Goal: Complete application form

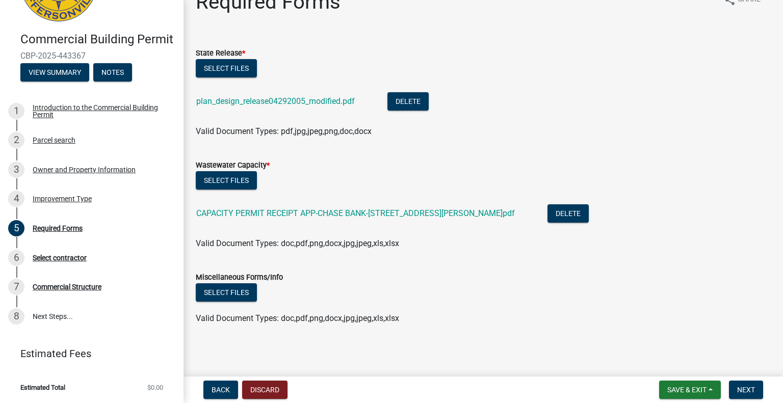
scroll to position [23, 0]
click at [748, 386] on span "Next" at bounding box center [746, 390] width 18 height 8
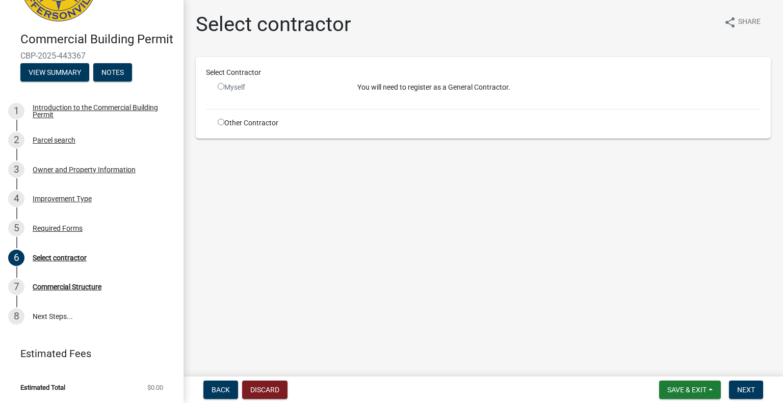
click at [218, 119] on input "radio" at bounding box center [221, 122] width 7 height 7
radio input "true"
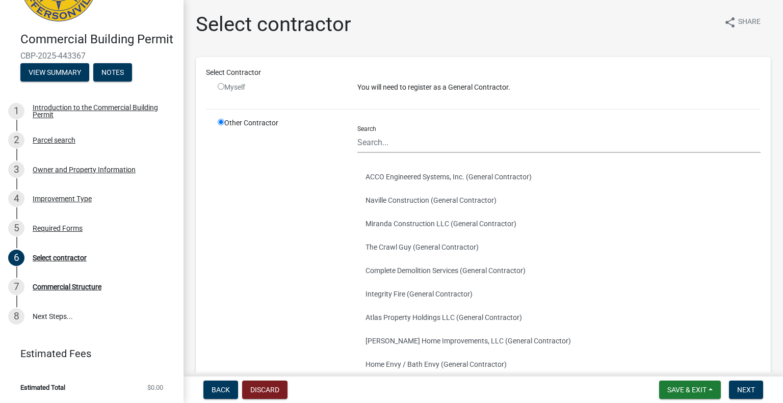
drag, startPoint x: 218, startPoint y: 118, endPoint x: 319, endPoint y: 244, distance: 161.3
click at [319, 244] on div "Other Contractor" at bounding box center [280, 273] width 140 height 311
click at [395, 144] on input "Search" at bounding box center [558, 142] width 403 height 21
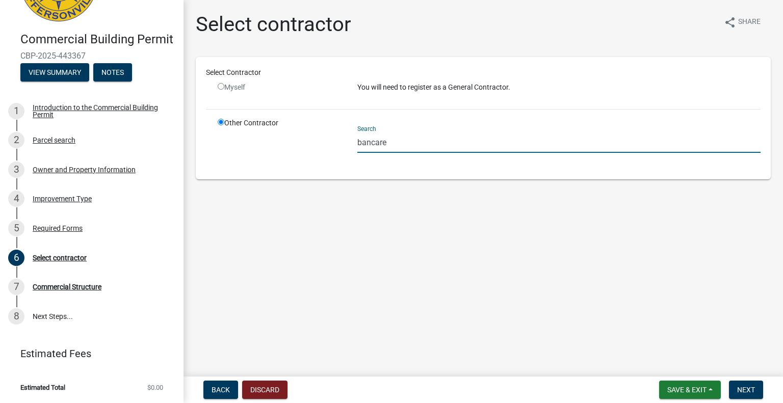
type input "bancare"
click at [381, 156] on div "Search bancare" at bounding box center [558, 143] width 403 height 51
click at [381, 145] on input "bancare" at bounding box center [558, 142] width 403 height 21
drag, startPoint x: 393, startPoint y: 140, endPoint x: 306, endPoint y: 136, distance: 87.2
click at [306, 136] on div "Other Contractor Search bancare" at bounding box center [489, 143] width 558 height 51
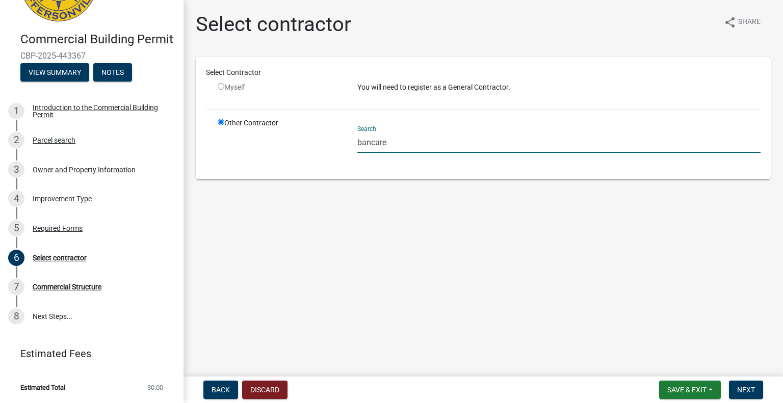
click at [405, 142] on input "bancare" at bounding box center [558, 142] width 403 height 21
drag, startPoint x: 404, startPoint y: 142, endPoint x: 355, endPoint y: 143, distance: 49.4
click at [355, 143] on div "Search bancare" at bounding box center [559, 143] width 418 height 51
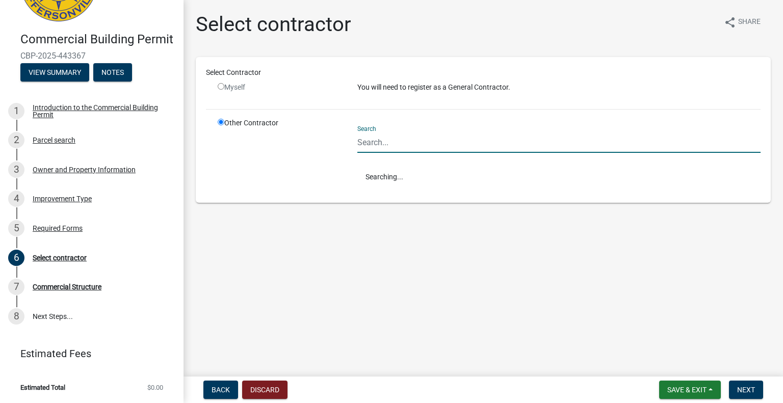
click at [396, 250] on main "Select contractor share Share Select Contractor Myself You will need to registe…" at bounding box center [482, 186] width 599 height 372
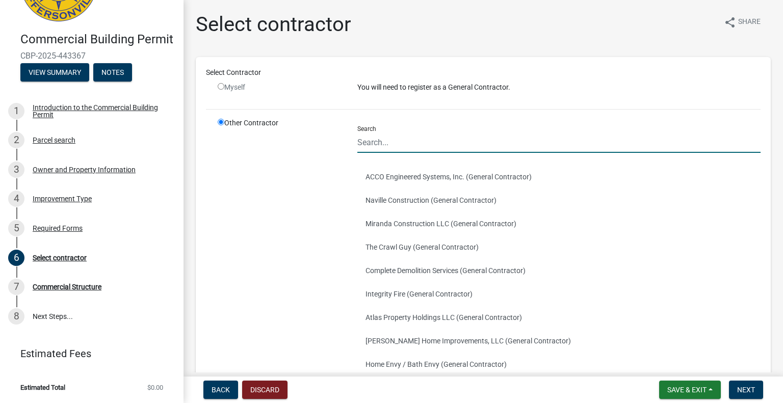
click at [381, 142] on input "Search" at bounding box center [558, 142] width 403 height 21
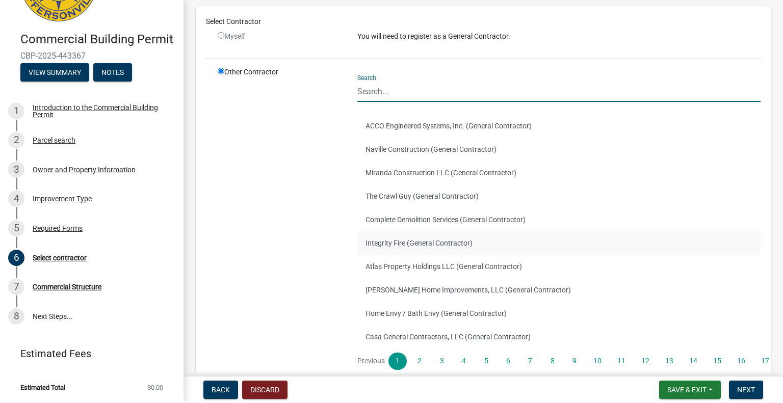
scroll to position [102, 0]
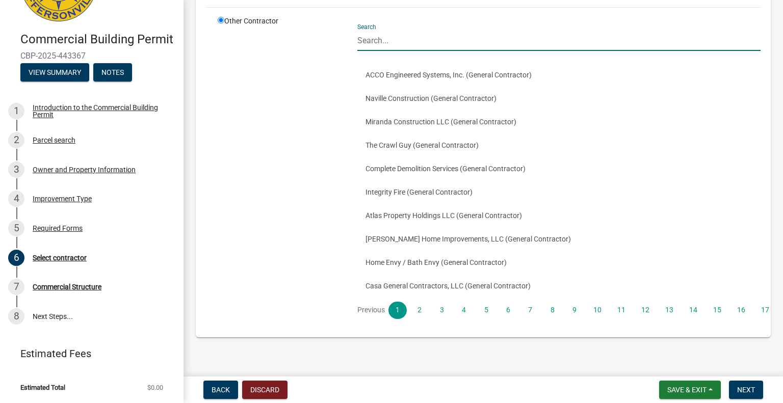
click at [393, 46] on input "Search" at bounding box center [558, 40] width 403 height 21
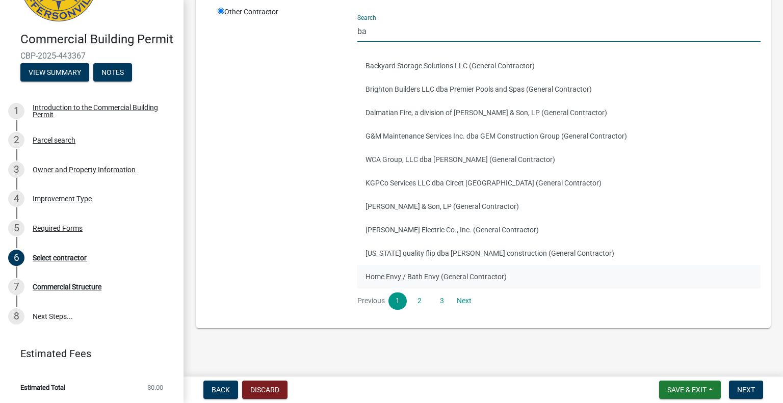
scroll to position [114, 0]
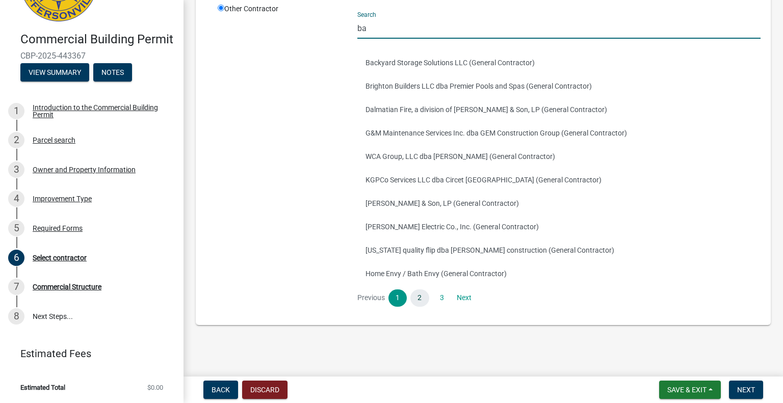
type input "ba"
click at [419, 298] on link "2" at bounding box center [419, 297] width 18 height 17
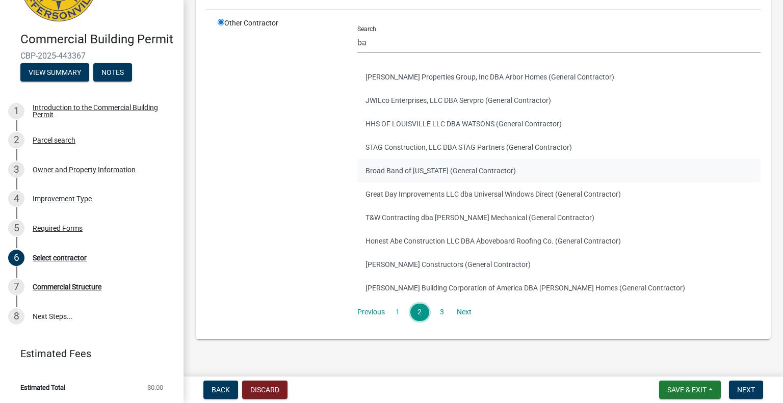
scroll to position [102, 0]
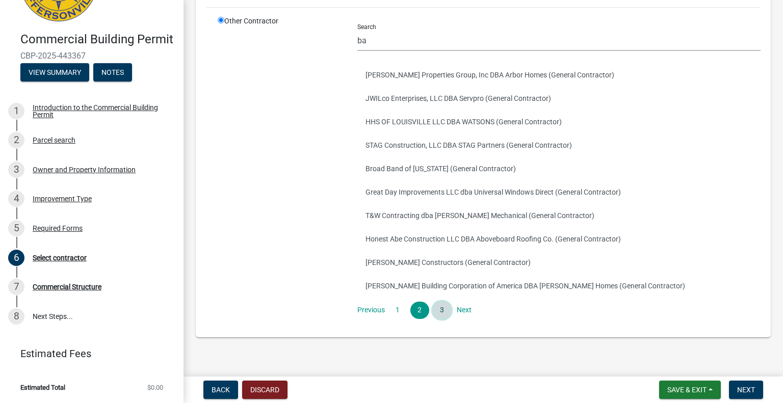
click at [442, 305] on link "3" at bounding box center [442, 310] width 18 height 17
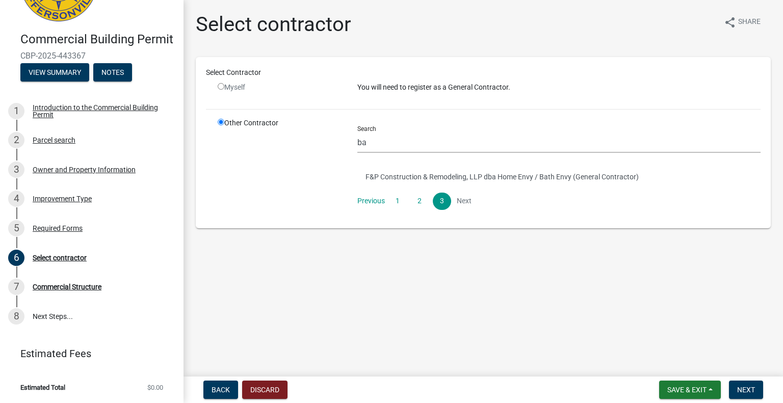
click at [654, 340] on main "Select contractor share Share Select Contractor Myself You will need to registe…" at bounding box center [482, 186] width 599 height 372
drag, startPoint x: 381, startPoint y: 147, endPoint x: 323, endPoint y: 145, distance: 58.6
click at [323, 145] on div "Other Contractor Search ba F&P Construction & Remodeling, LLP dba Home Envy / B…" at bounding box center [489, 168] width 558 height 100
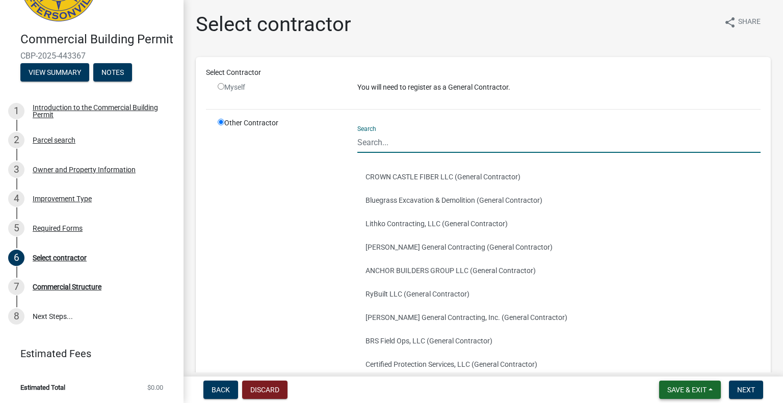
click at [682, 388] on span "Save & Exit" at bounding box center [686, 390] width 39 height 8
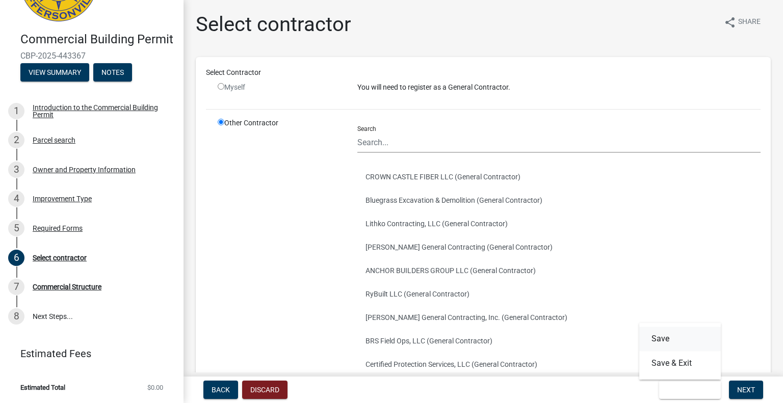
click at [659, 337] on button "Save" at bounding box center [680, 339] width 82 height 24
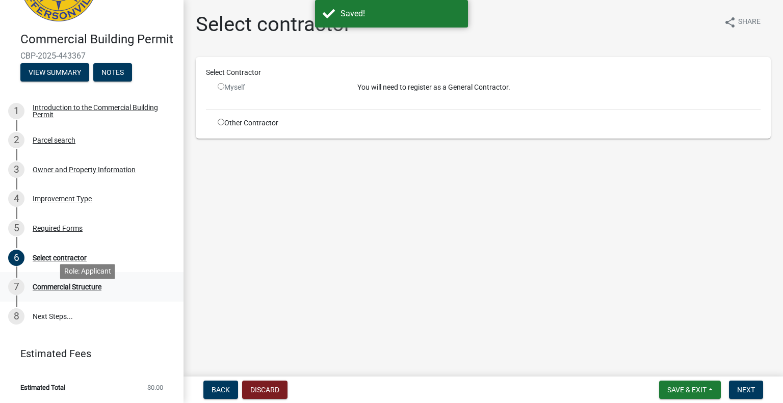
click at [72, 294] on div "7 Commercial Structure" at bounding box center [87, 287] width 159 height 16
click at [63, 292] on div "7 Commercial Structure" at bounding box center [87, 287] width 159 height 16
click at [33, 327] on link "8 Next Steps..." at bounding box center [91, 317] width 183 height 30
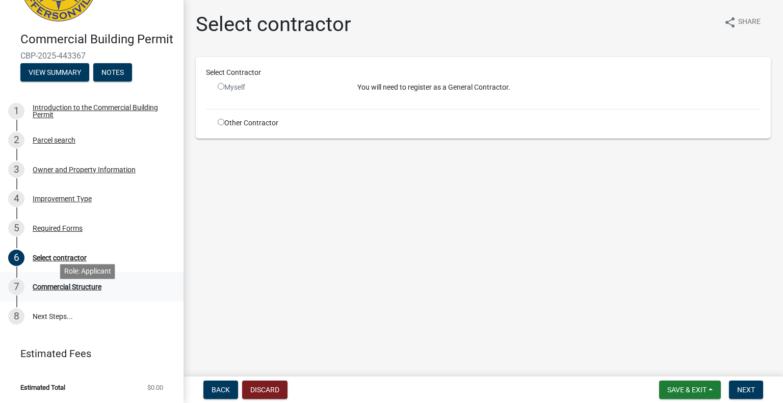
click at [90, 290] on div "Commercial Structure" at bounding box center [67, 286] width 69 height 7
click at [91, 290] on div "Commercial Structure" at bounding box center [67, 286] width 69 height 7
drag, startPoint x: 91, startPoint y: 300, endPoint x: 96, endPoint y: 298, distance: 5.5
click at [92, 290] on div "Commercial Structure" at bounding box center [67, 286] width 69 height 7
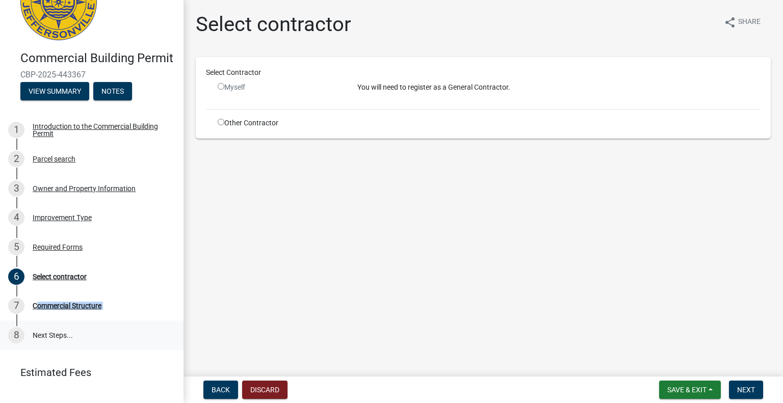
scroll to position [29, 0]
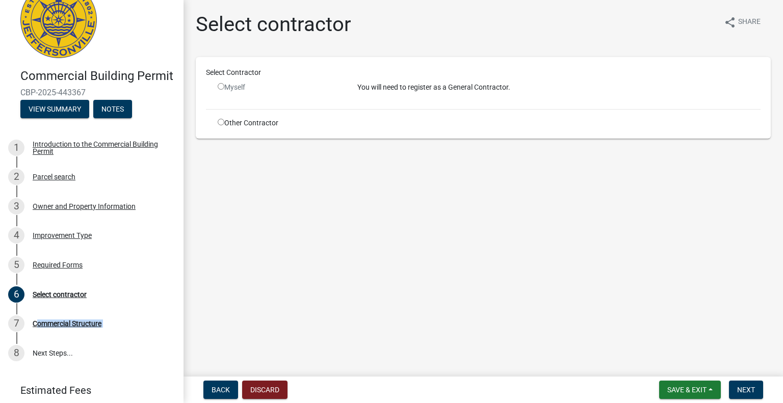
click at [221, 85] on input "radio" at bounding box center [221, 86] width 7 height 7
radio input "false"
click at [408, 89] on p "You will need to register as a General Contractor." at bounding box center [558, 87] width 403 height 11
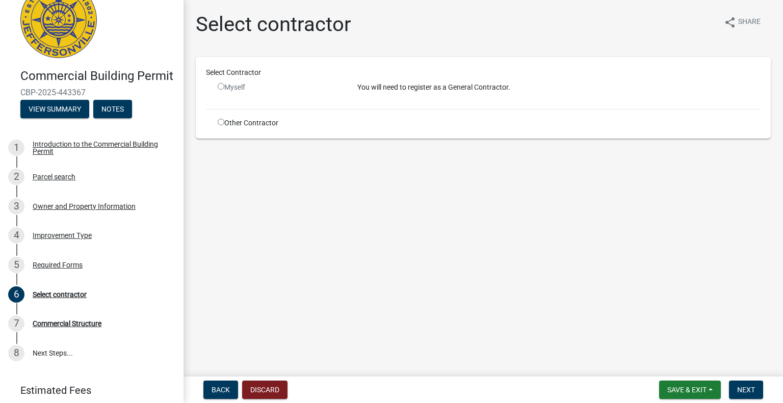
click at [219, 122] on input "radio" at bounding box center [221, 122] width 7 height 7
radio input "true"
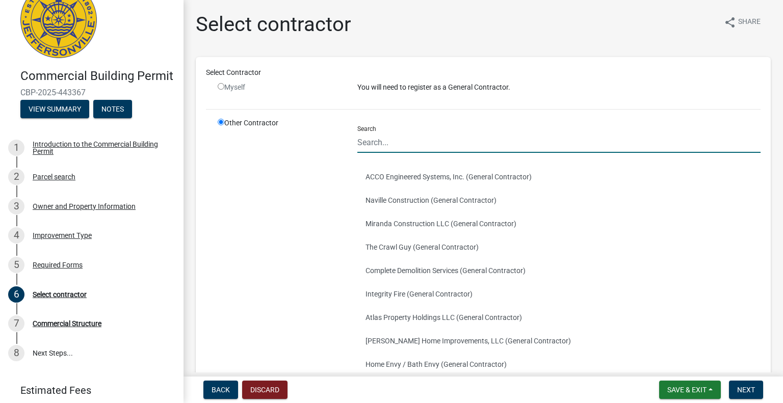
click at [451, 139] on input "Search" at bounding box center [558, 142] width 403 height 21
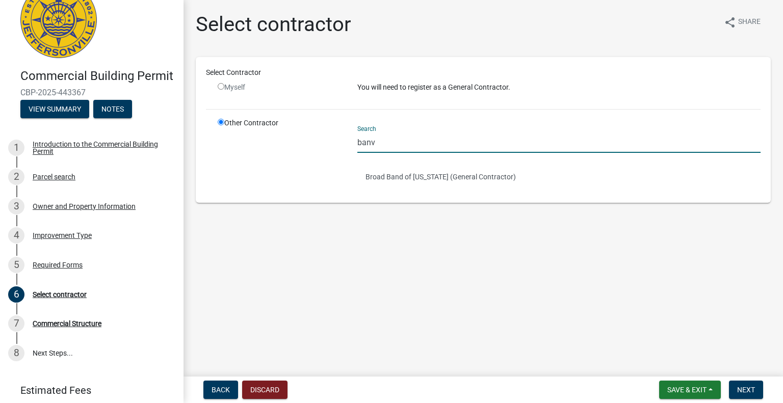
scroll to position [0, 0]
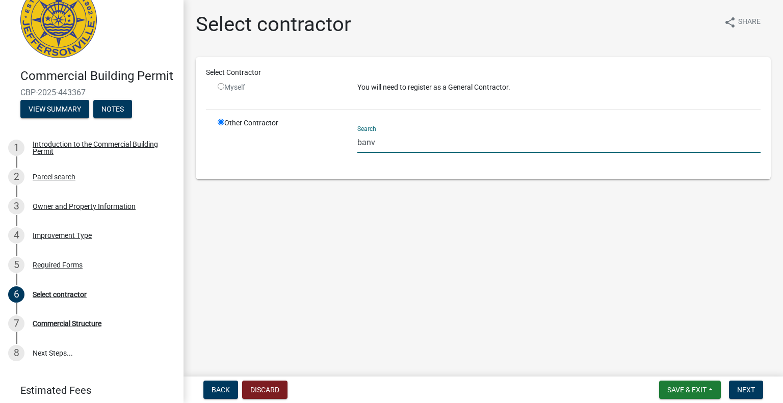
drag, startPoint x: 371, startPoint y: 142, endPoint x: 381, endPoint y: 143, distance: 9.2
click at [381, 143] on input "banv" at bounding box center [558, 142] width 403 height 21
type input "banca"
drag, startPoint x: 386, startPoint y: 148, endPoint x: 252, endPoint y: 151, distance: 133.5
click at [252, 151] on div "Other Contractor Search banca" at bounding box center [489, 143] width 558 height 51
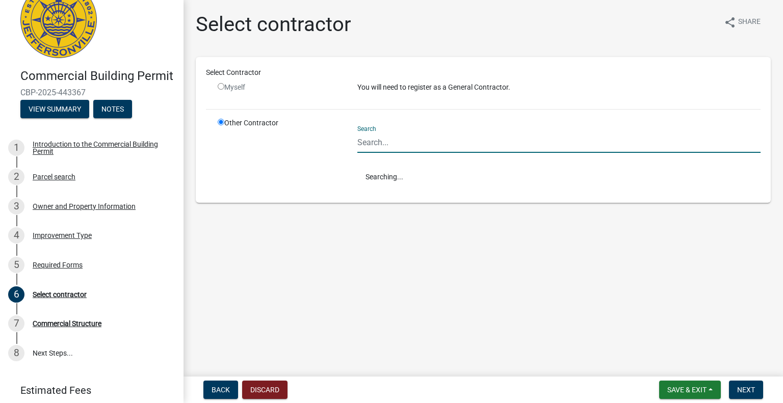
click at [499, 217] on div "Select contractor share Share Select Contractor Myself You will need to registe…" at bounding box center [483, 116] width 590 height 208
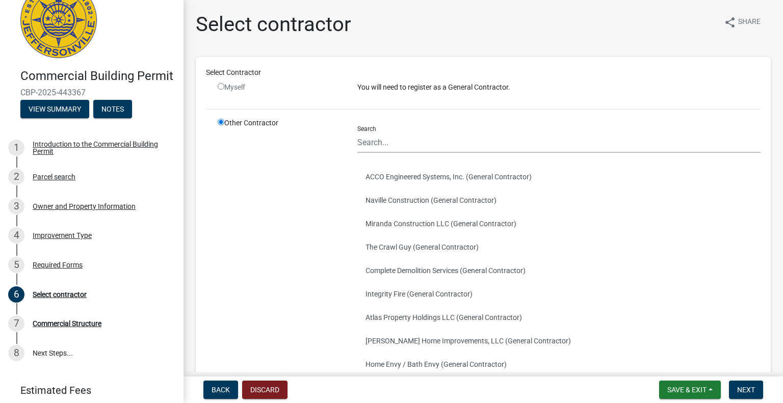
click at [290, 207] on div "Other Contractor" at bounding box center [280, 273] width 140 height 311
